Goal: Find specific page/section: Find specific page/section

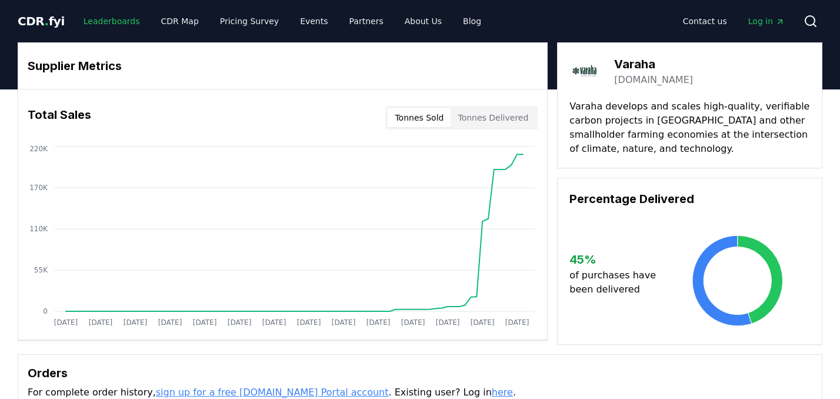
click at [85, 23] on link "Leaderboards" at bounding box center [111, 21] width 75 height 21
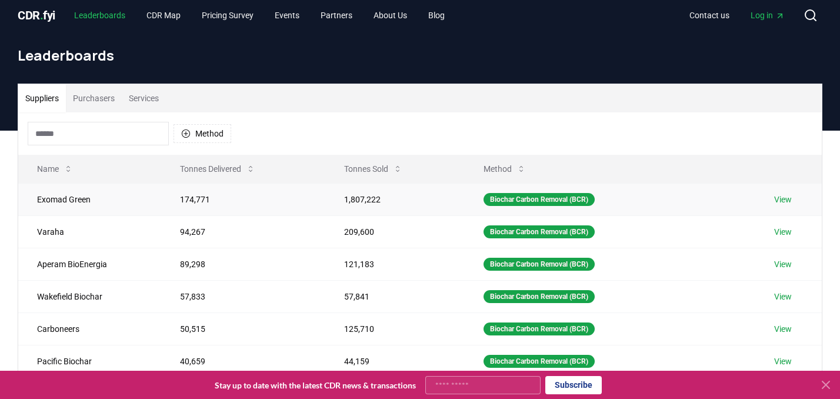
scroll to position [2, 0]
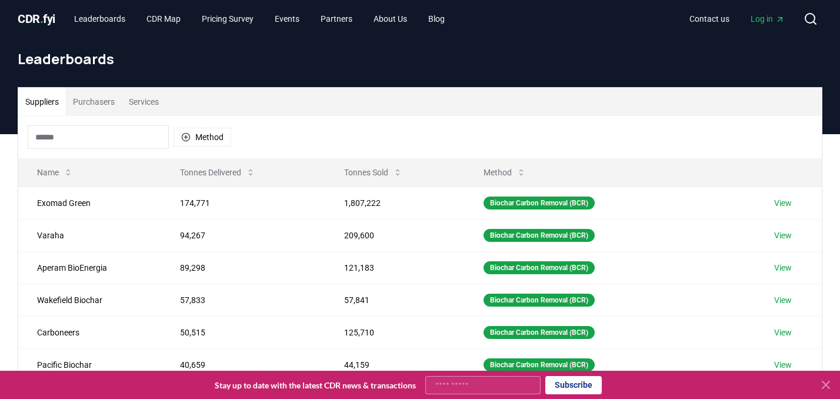
click at [44, 107] on button "Suppliers" at bounding box center [42, 102] width 48 height 28
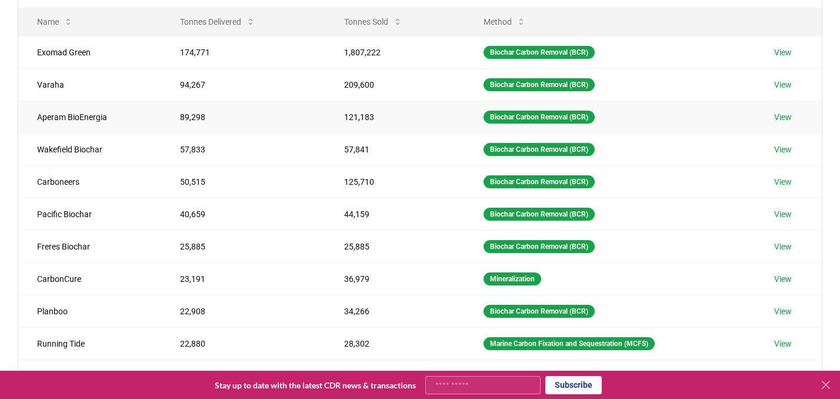
scroll to position [0, 0]
